Goal: Find contact information: Obtain details needed to contact an individual or organization

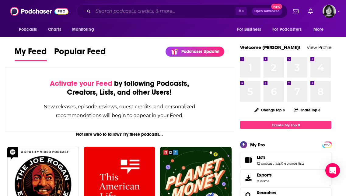
click at [151, 16] on input "Search podcasts, credits, & more..." at bounding box center [164, 11] width 142 height 10
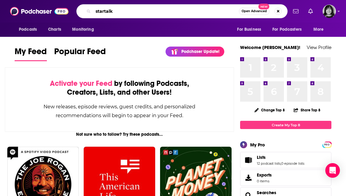
type input "startalk"
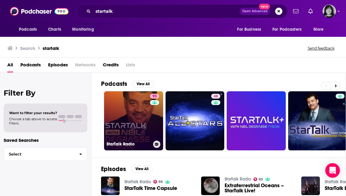
click at [139, 109] on link "93 StarTalk Radio" at bounding box center [133, 120] width 59 height 59
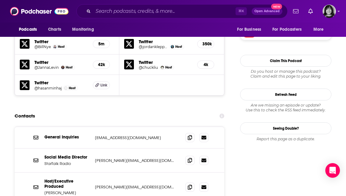
scroll to position [692, 0]
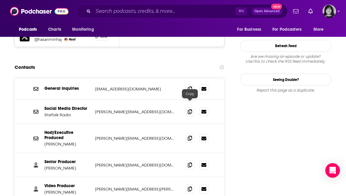
click at [189, 136] on icon at bounding box center [190, 138] width 4 height 5
